Goal: Information Seeking & Learning: Learn about a topic

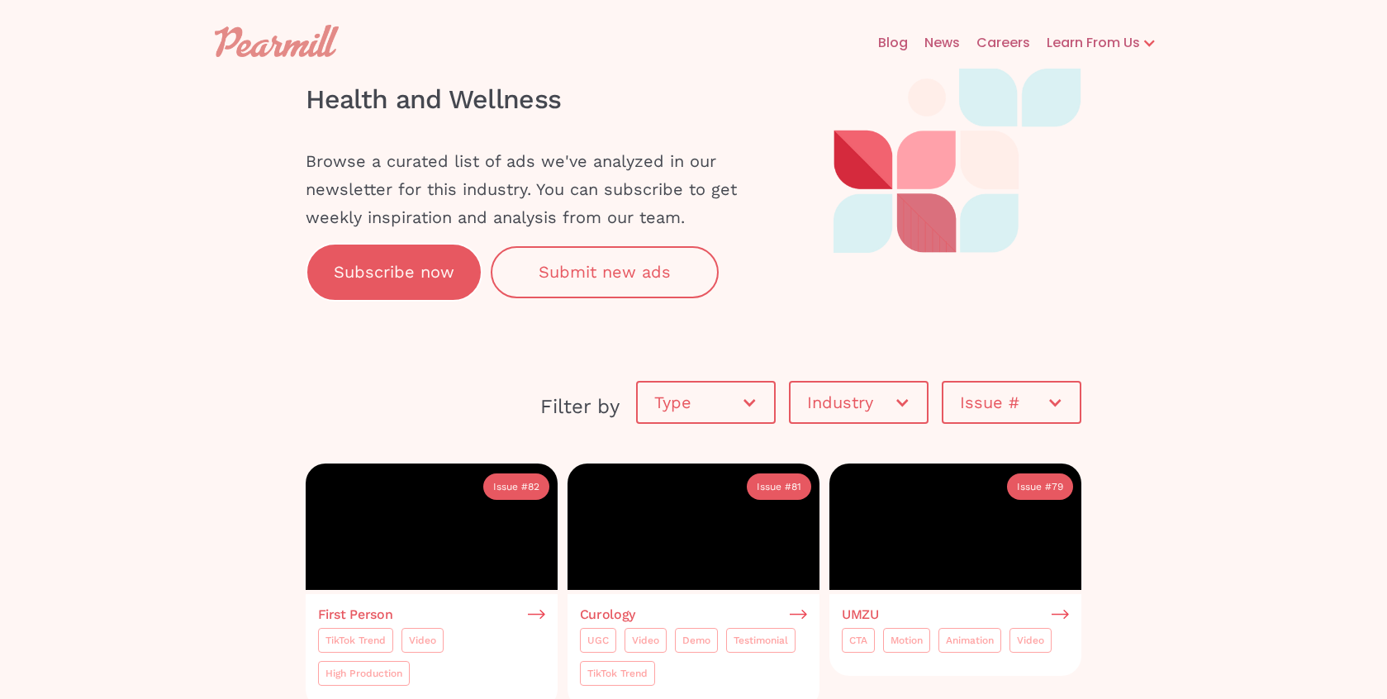
click at [729, 404] on div "Type" at bounding box center [697, 402] width 87 height 17
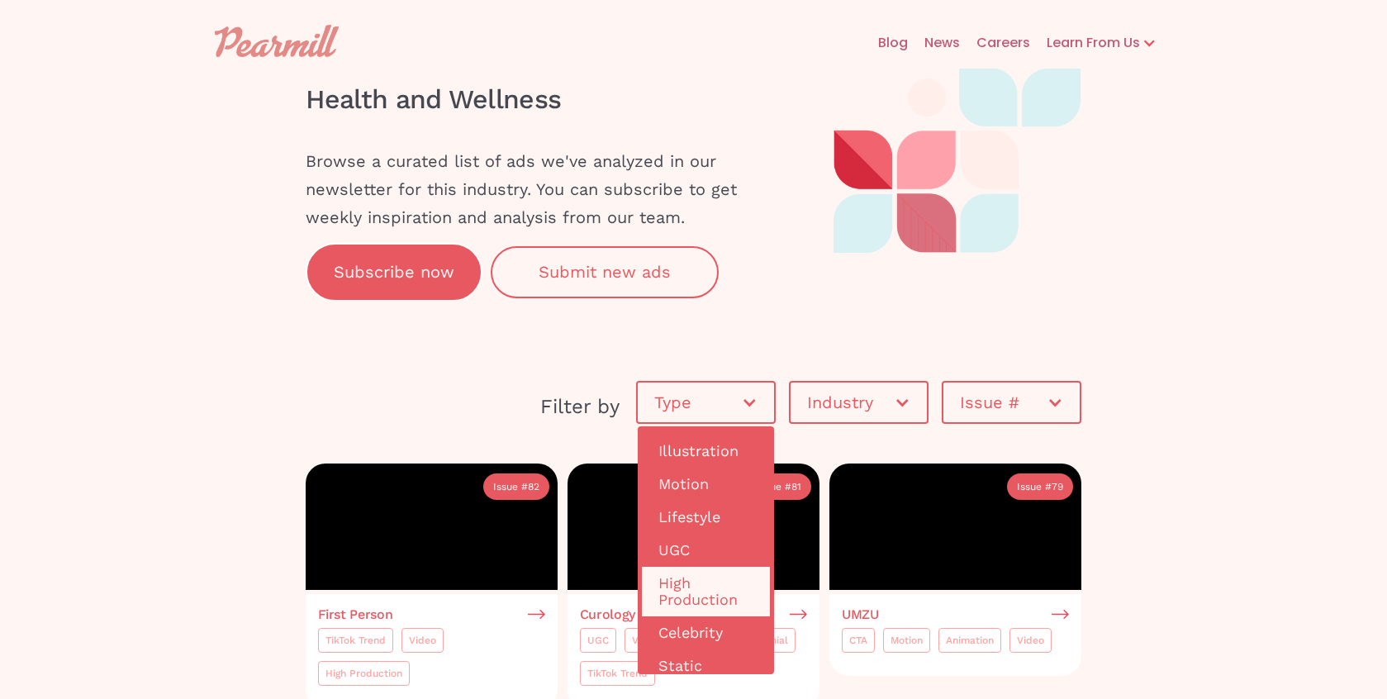
scroll to position [100, 0]
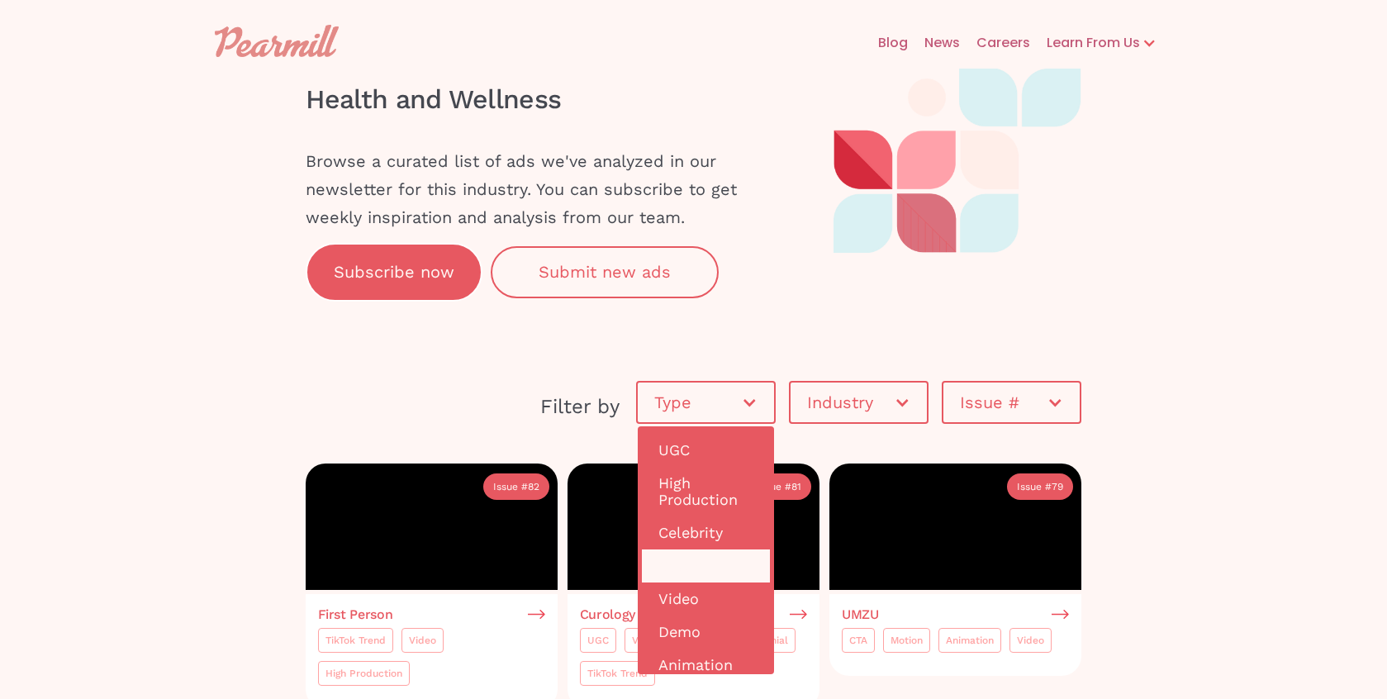
click at [681, 574] on link "Static" at bounding box center [706, 565] width 128 height 33
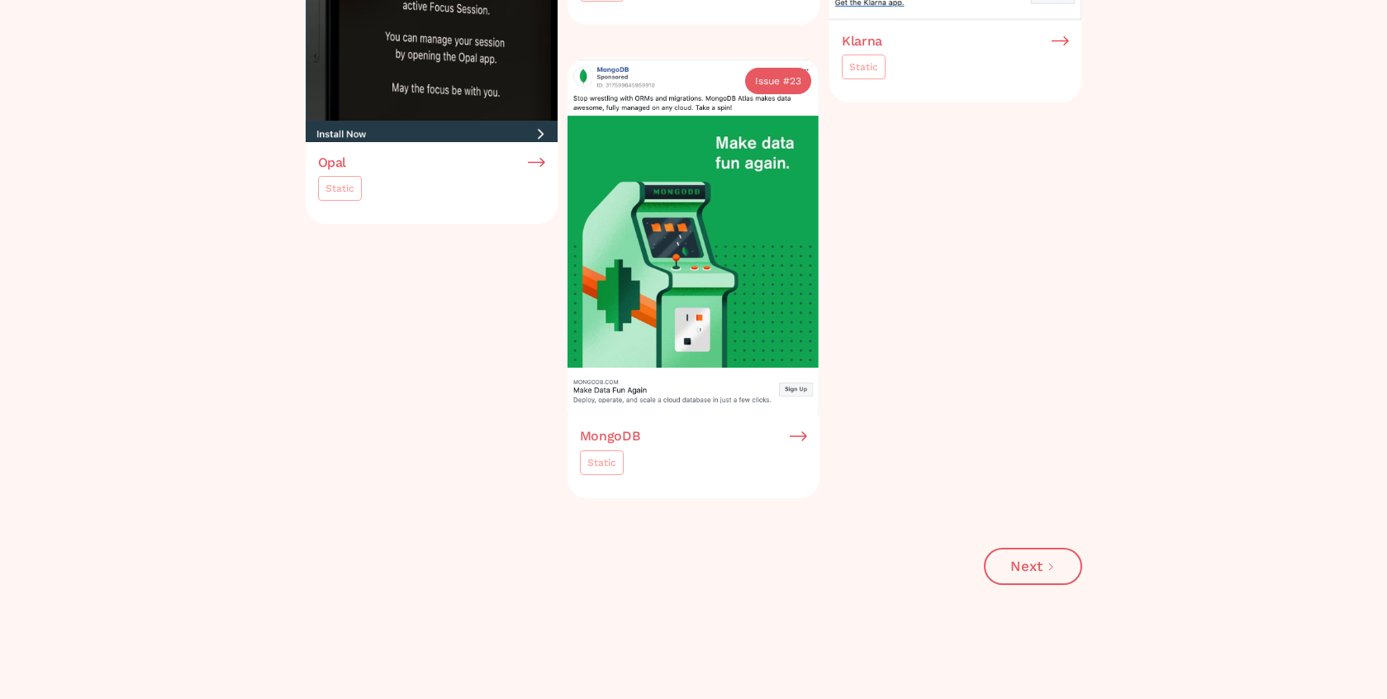
scroll to position [3018, 0]
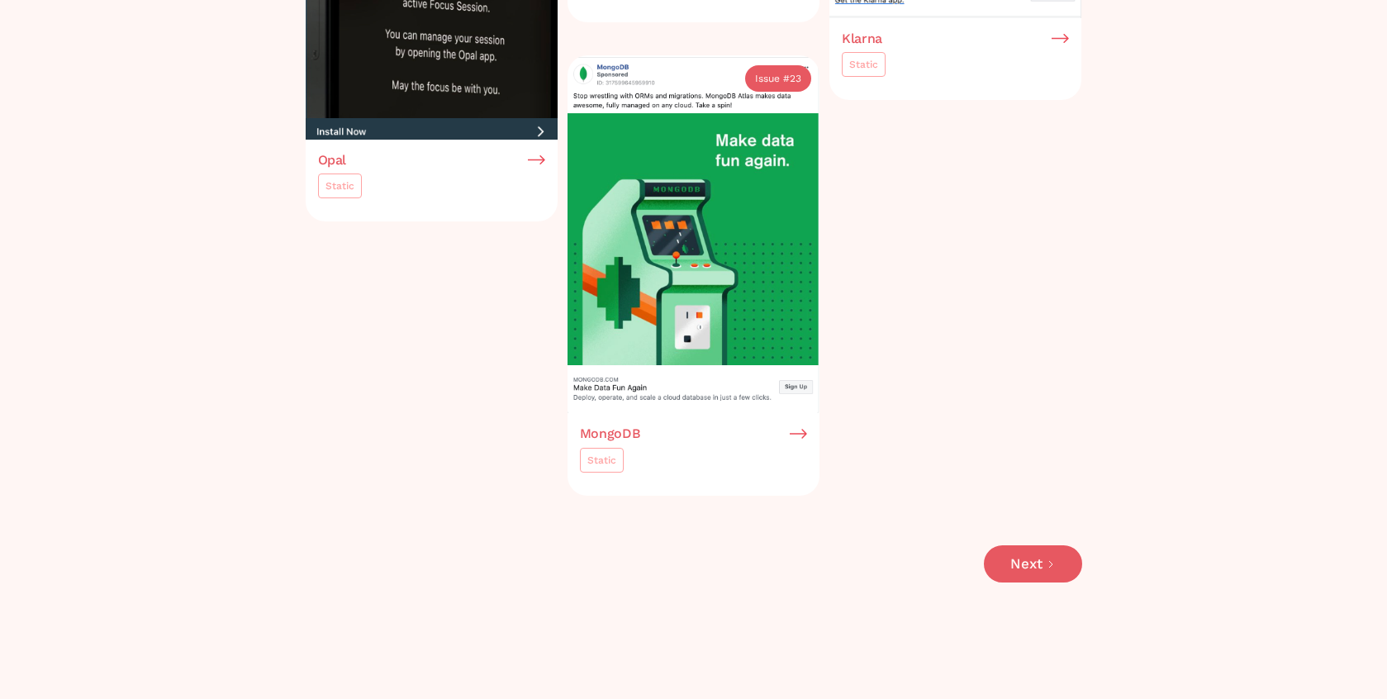
click at [1043, 582] on link "Next" at bounding box center [1033, 563] width 98 height 37
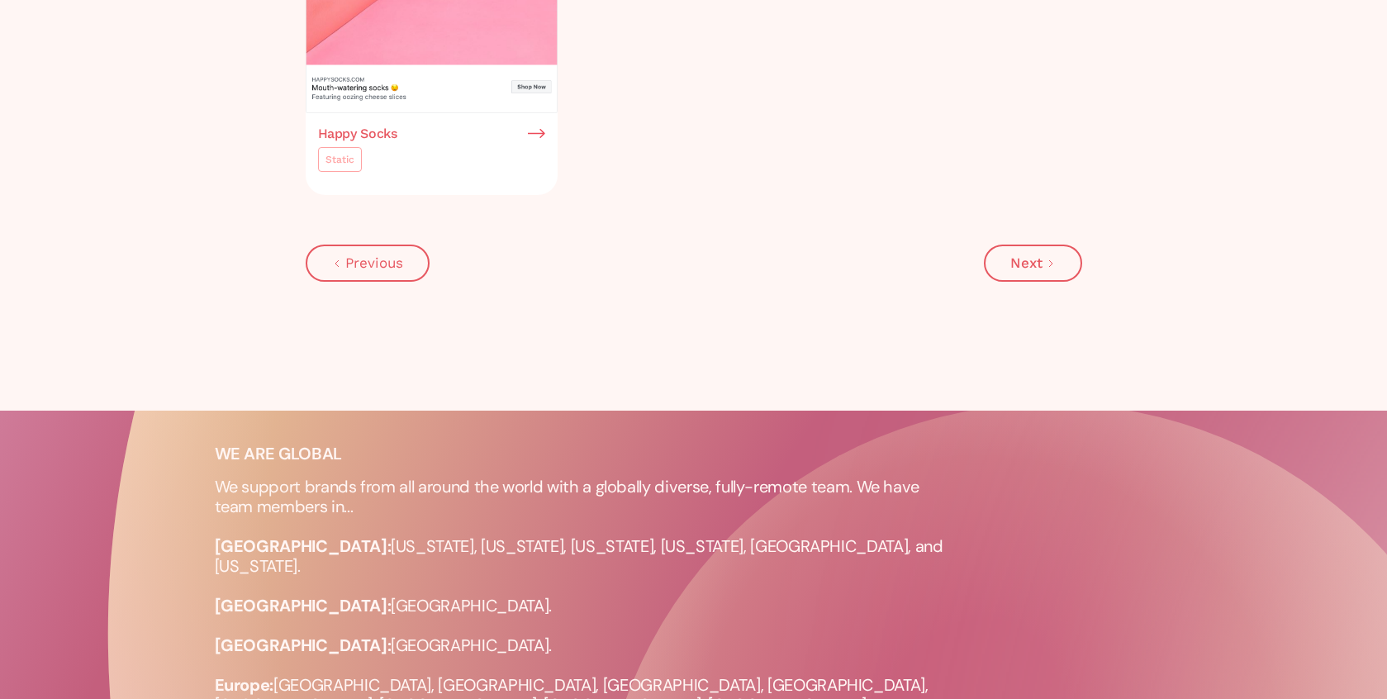
scroll to position [3470, 0]
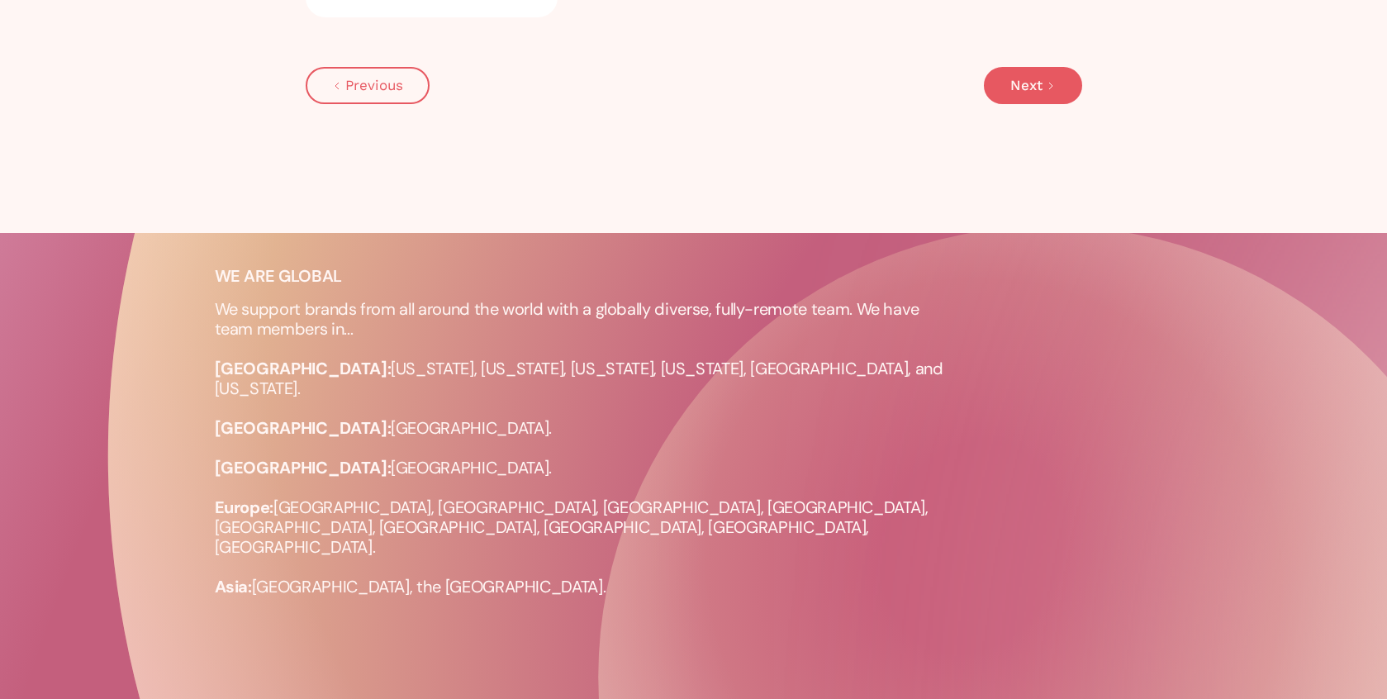
click at [1052, 90] on icon "Next Page" at bounding box center [1051, 86] width 10 height 10
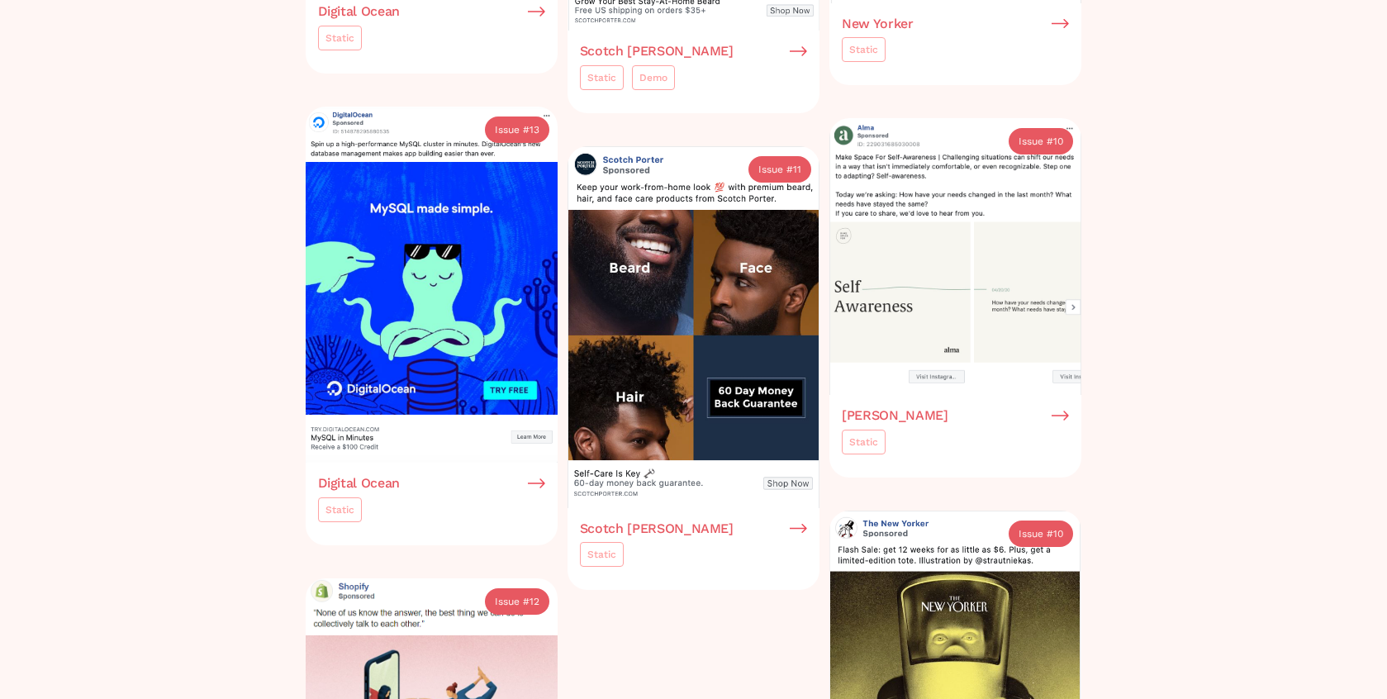
scroll to position [2629, 0]
